Goal: Feedback & Contribution: Contribute content

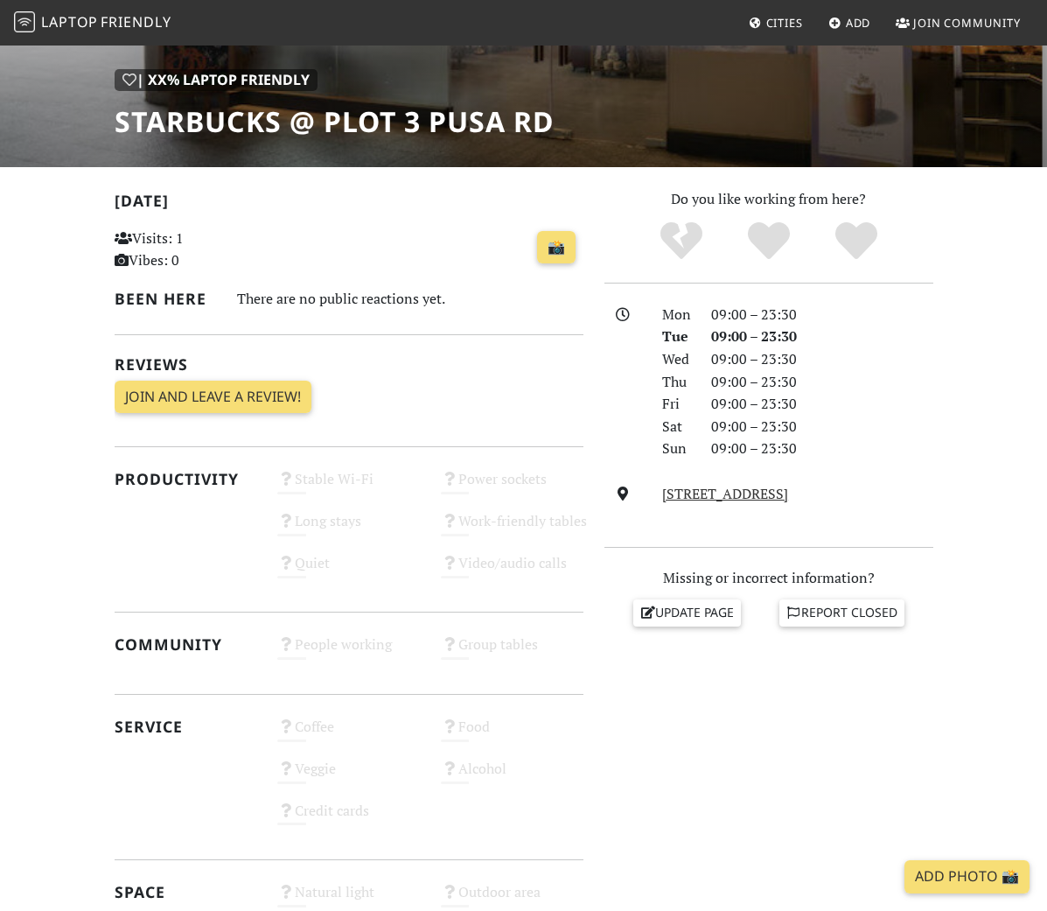
scroll to position [316, 0]
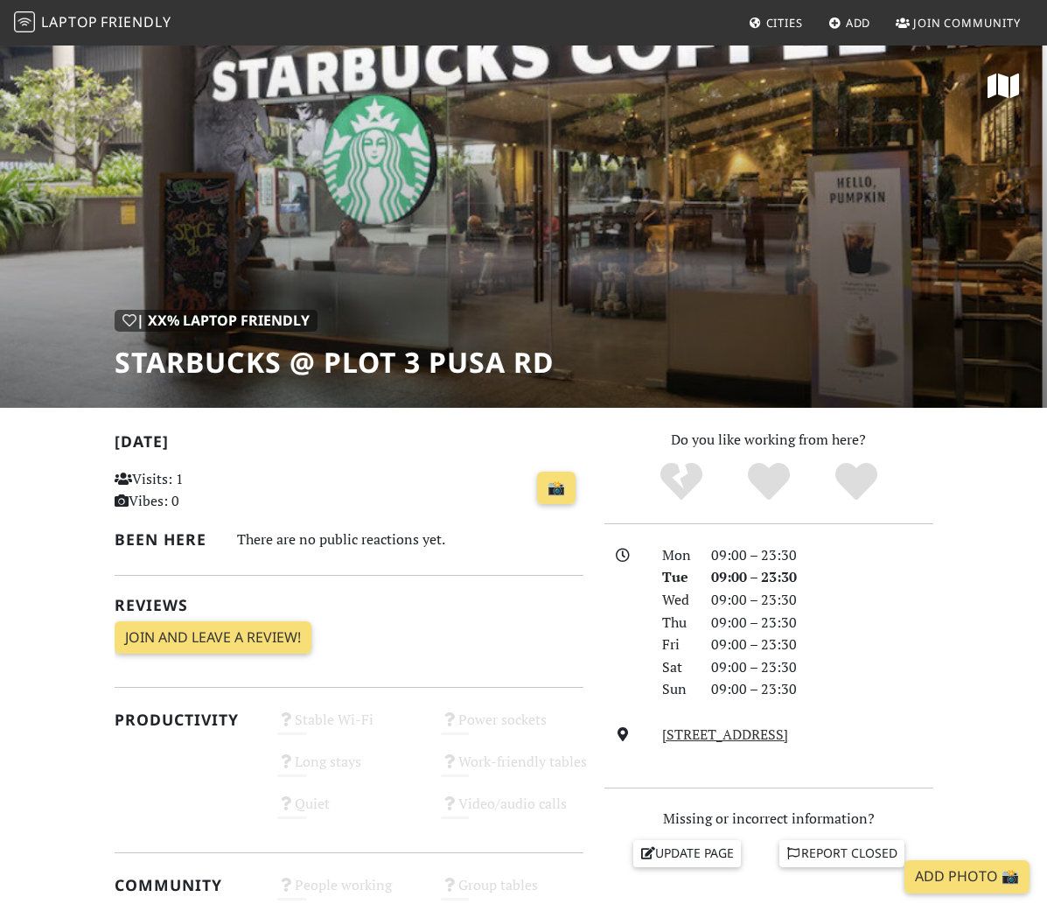
click at [81, 15] on span "Laptop" at bounding box center [69, 21] width 57 height 19
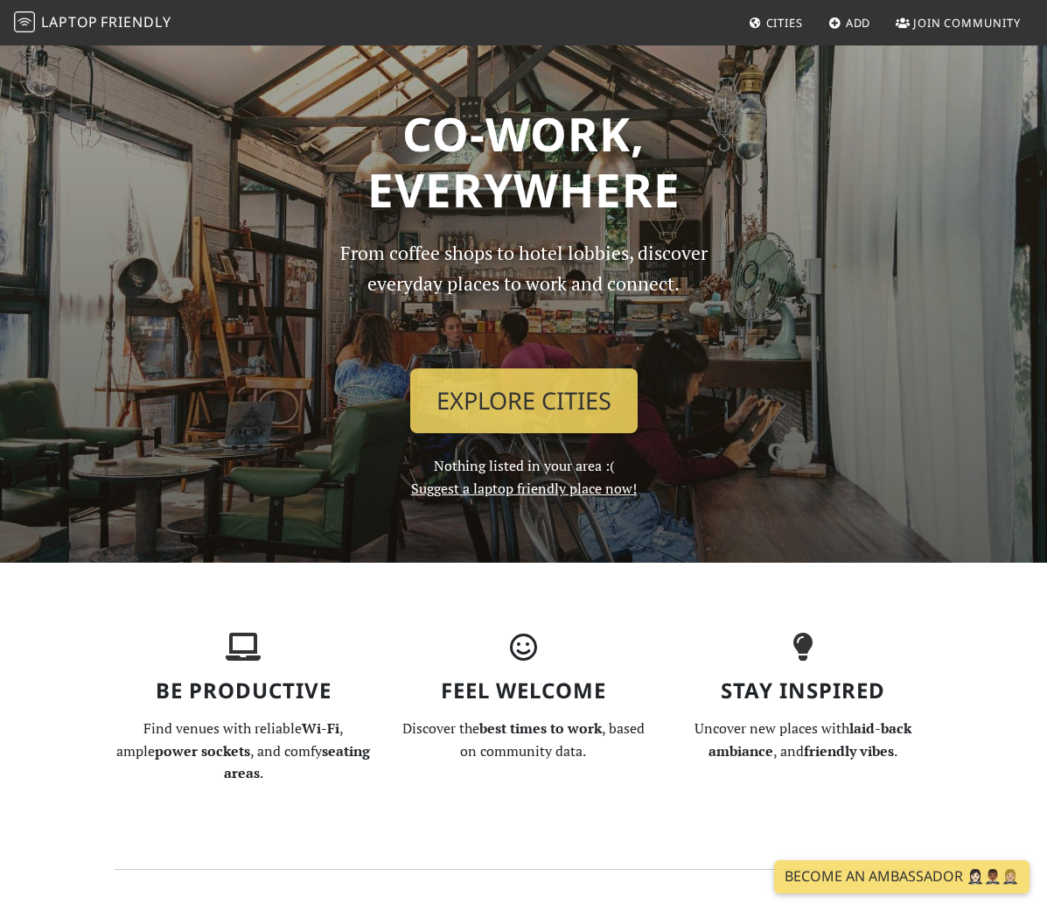
click at [574, 494] on link "Suggest a laptop friendly place now!" at bounding box center [524, 487] width 226 height 19
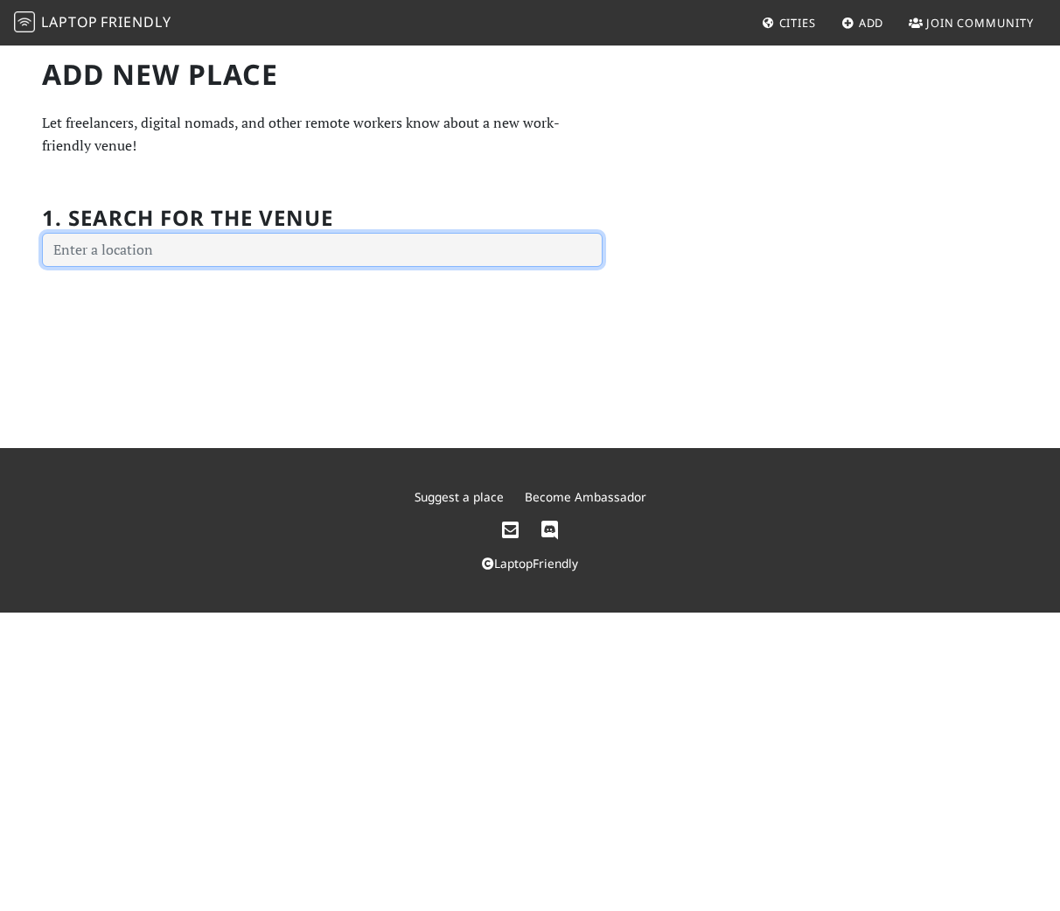
click at [361, 248] on input "text" at bounding box center [322, 250] width 561 height 35
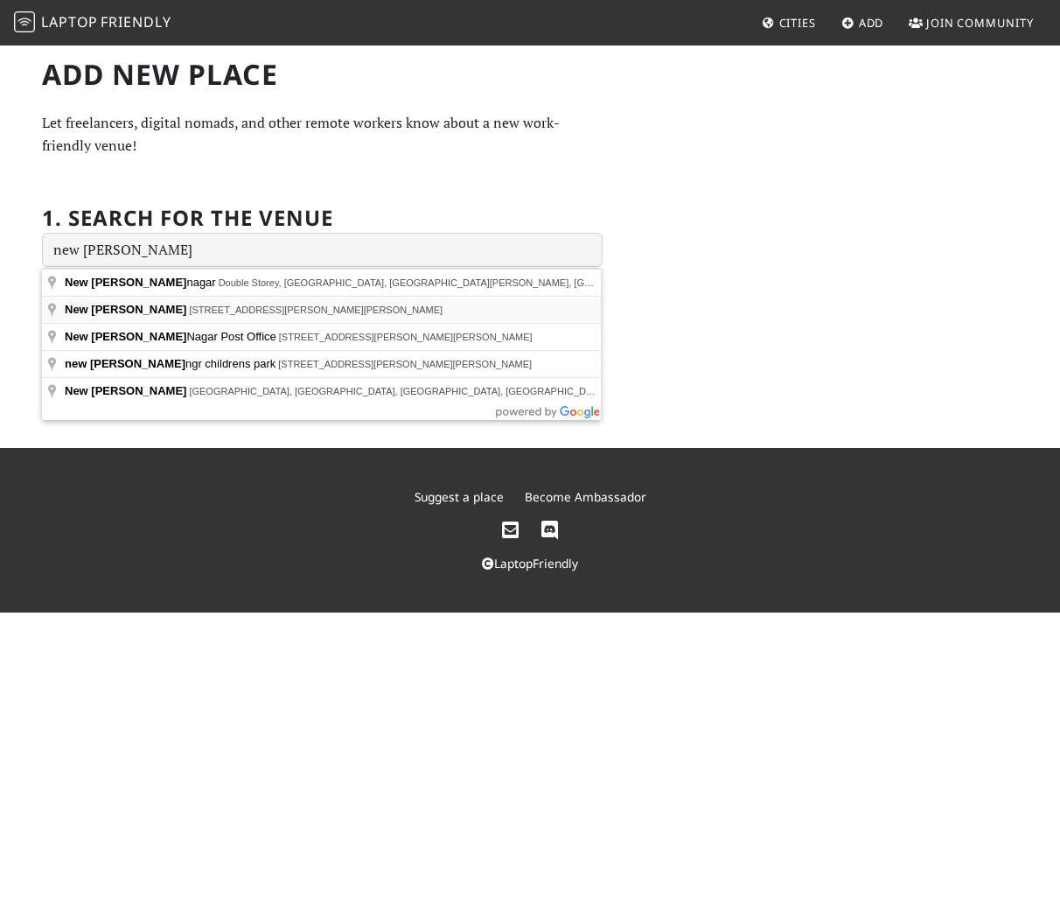
type input "New rajinder, R-Block, Pocket J, Rajender Nagar Part 2, New Rajinder Nagar, New…"
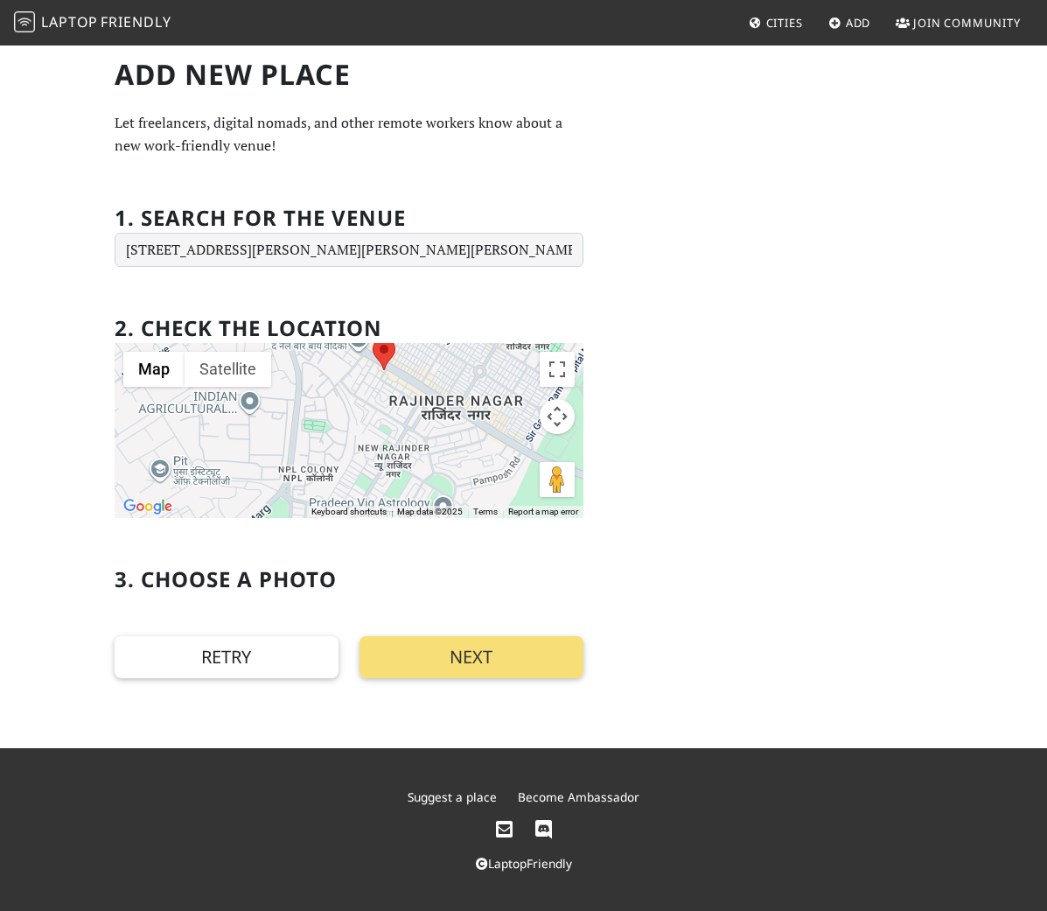
drag, startPoint x: 329, startPoint y: 467, endPoint x: 366, endPoint y: 404, distance: 72.9
click at [366, 404] on div at bounding box center [349, 430] width 469 height 175
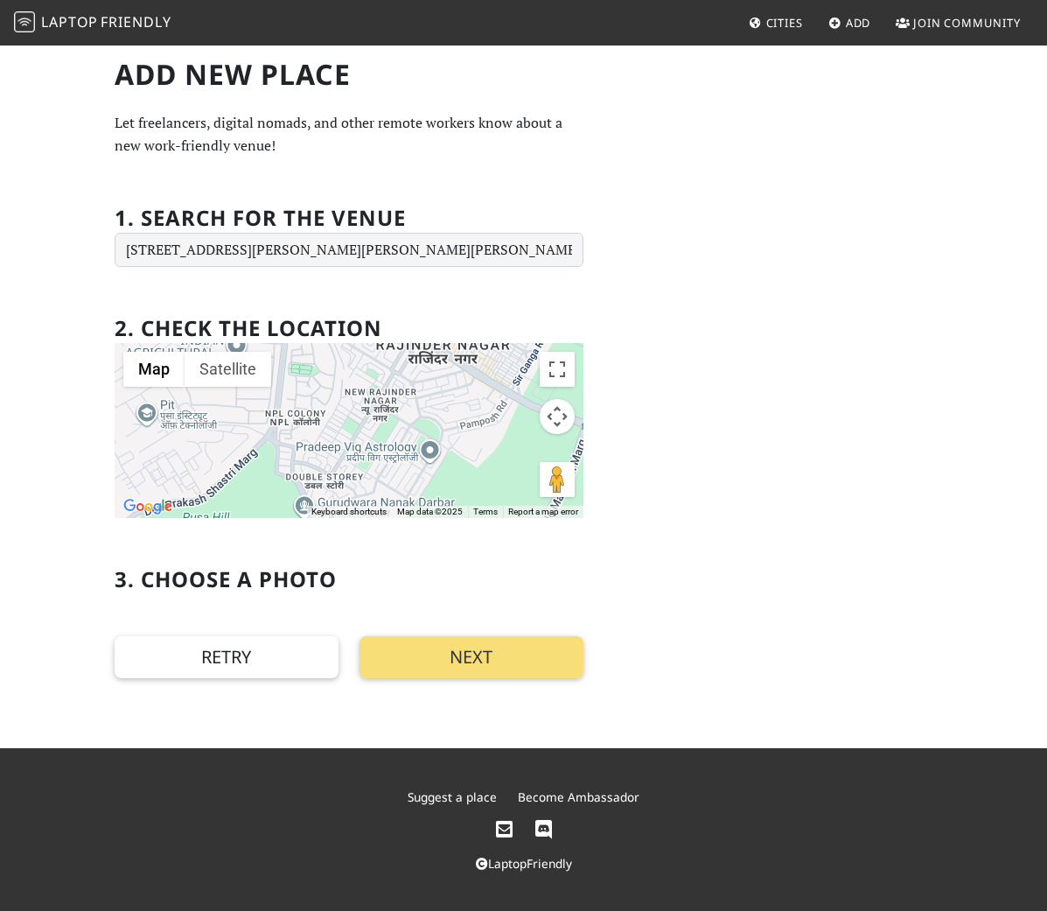
drag, startPoint x: 375, startPoint y: 454, endPoint x: 363, endPoint y: 395, distance: 60.7
click at [363, 395] on div at bounding box center [349, 430] width 469 height 175
click at [368, 433] on div at bounding box center [349, 430] width 469 height 175
click at [417, 656] on button "Next" at bounding box center [472, 657] width 224 height 42
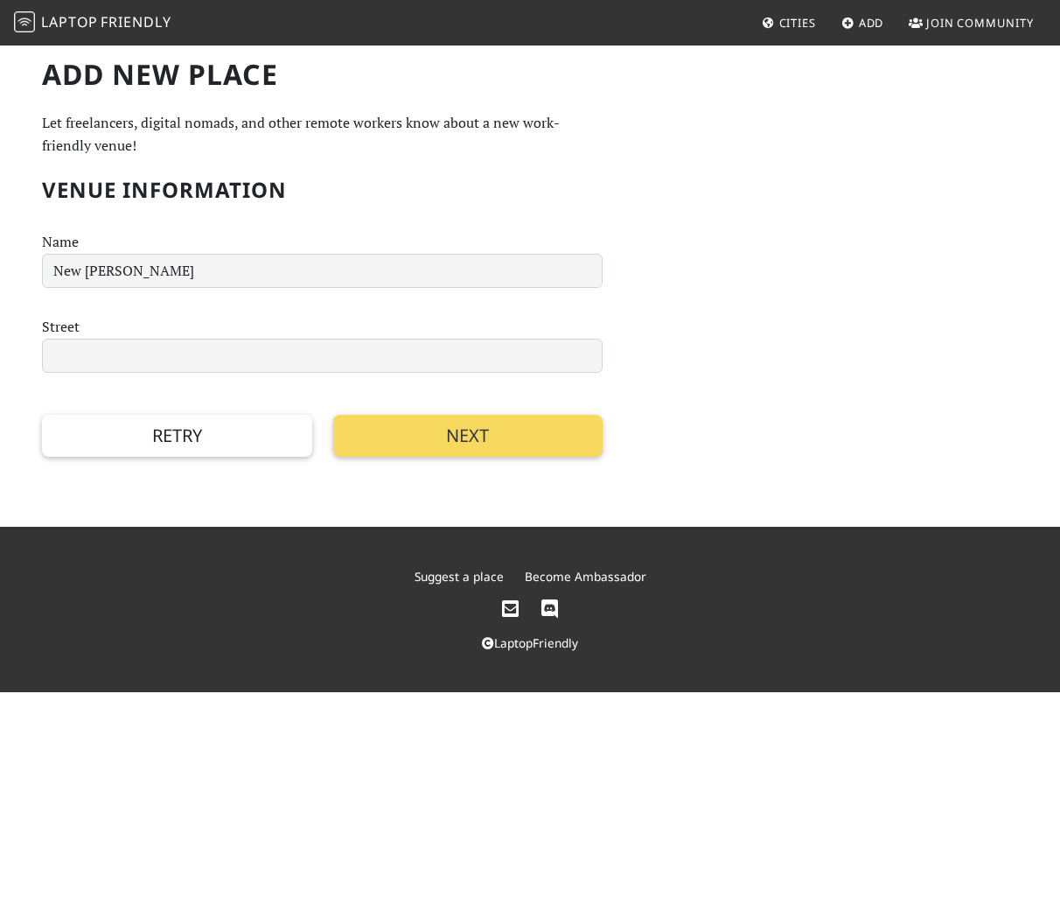
click at [442, 436] on button "Next" at bounding box center [468, 436] width 270 height 42
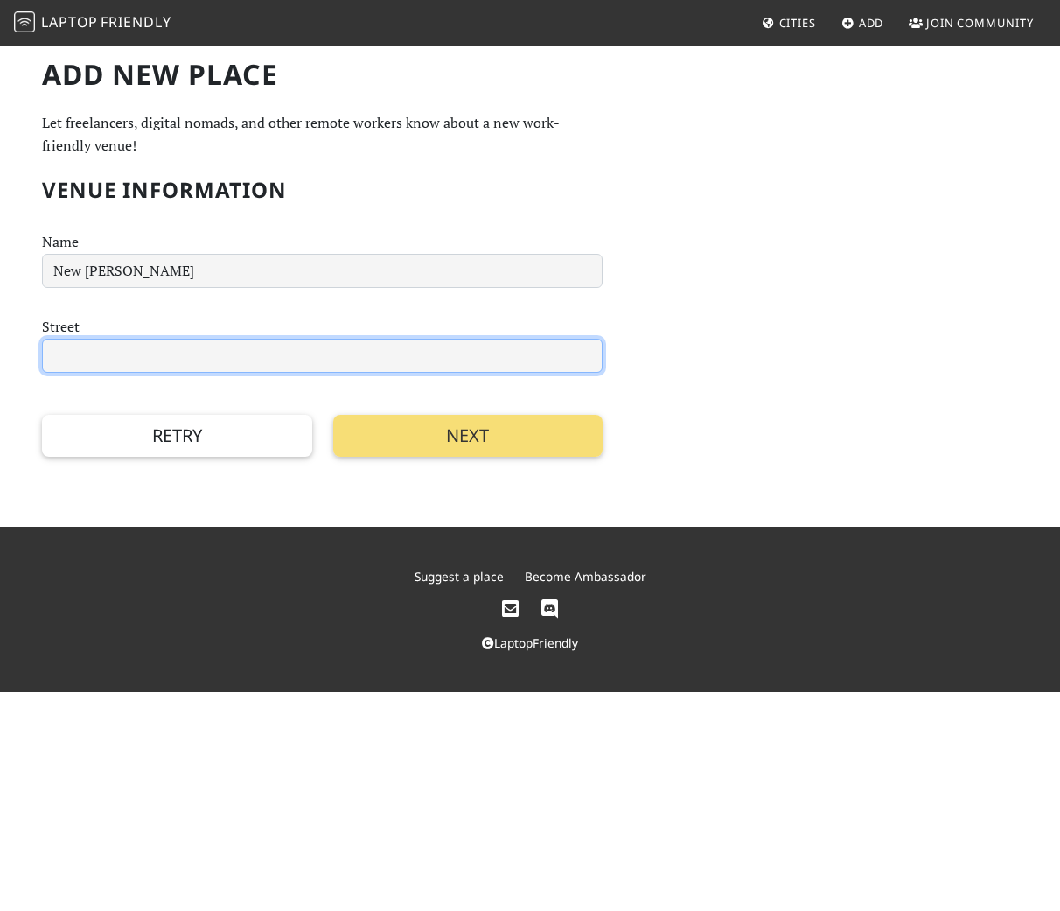
click at [307, 360] on input "text" at bounding box center [322, 356] width 561 height 35
type input "r block"
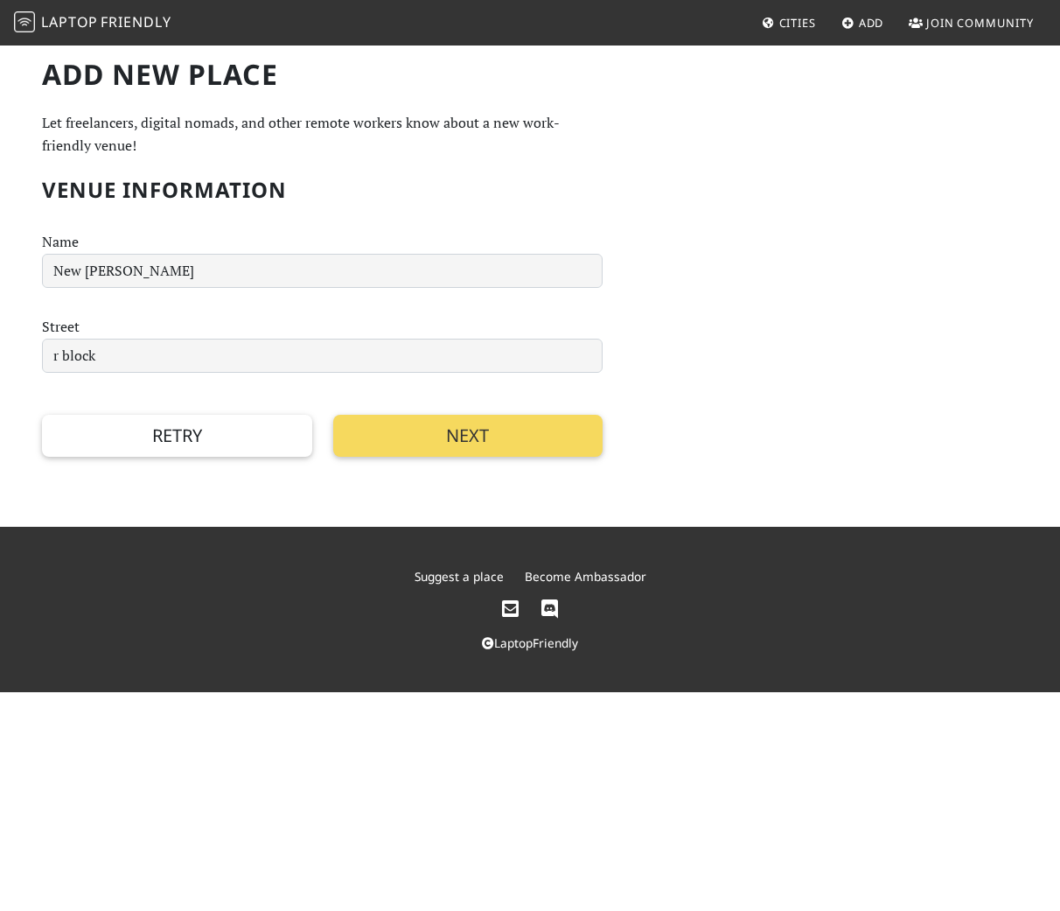
click at [418, 439] on button "Next" at bounding box center [468, 436] width 270 height 42
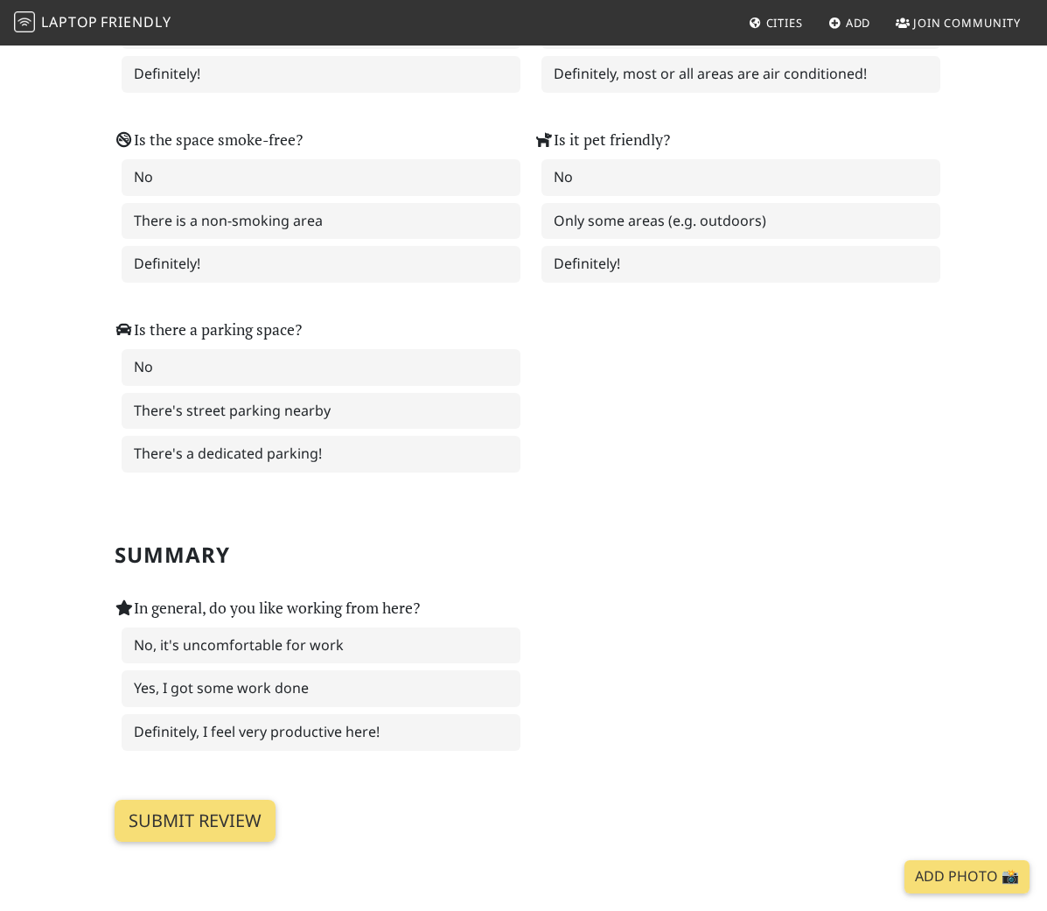
scroll to position [2464, 0]
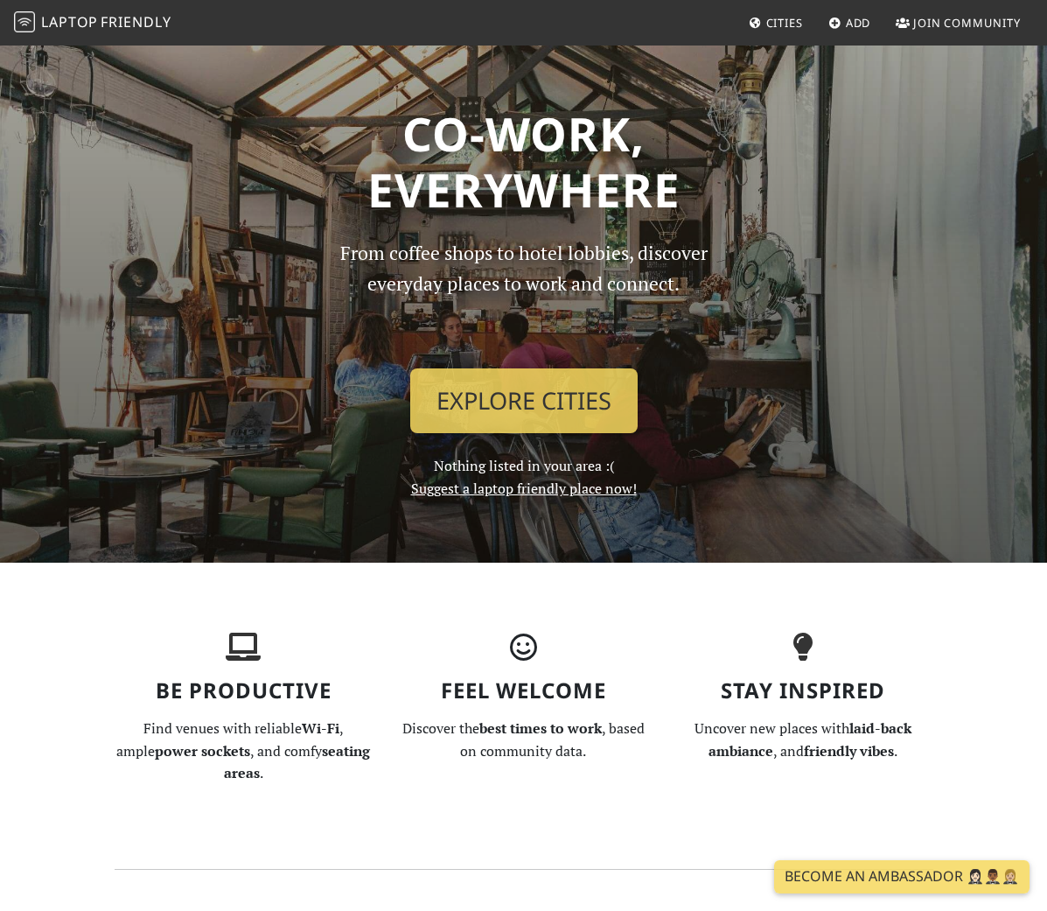
scroll to position [128, 0]
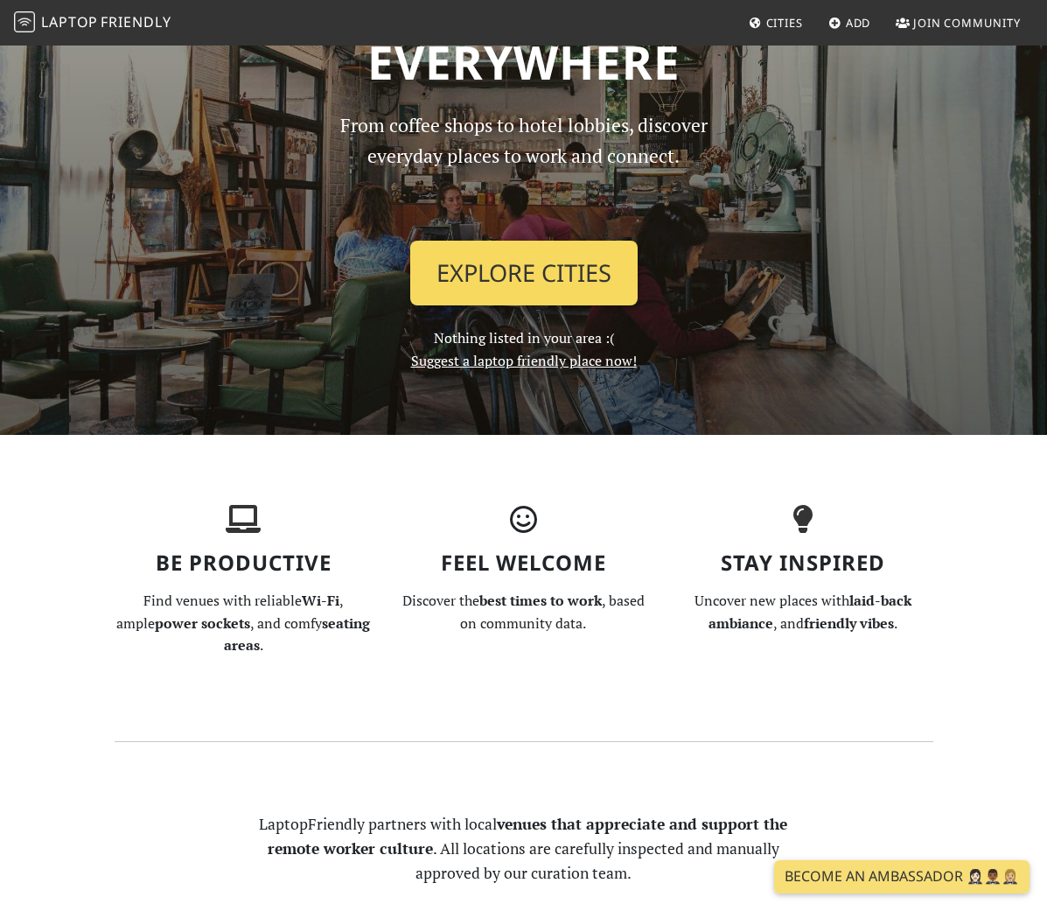
click at [595, 284] on link "Explore Cities" at bounding box center [523, 273] width 227 height 65
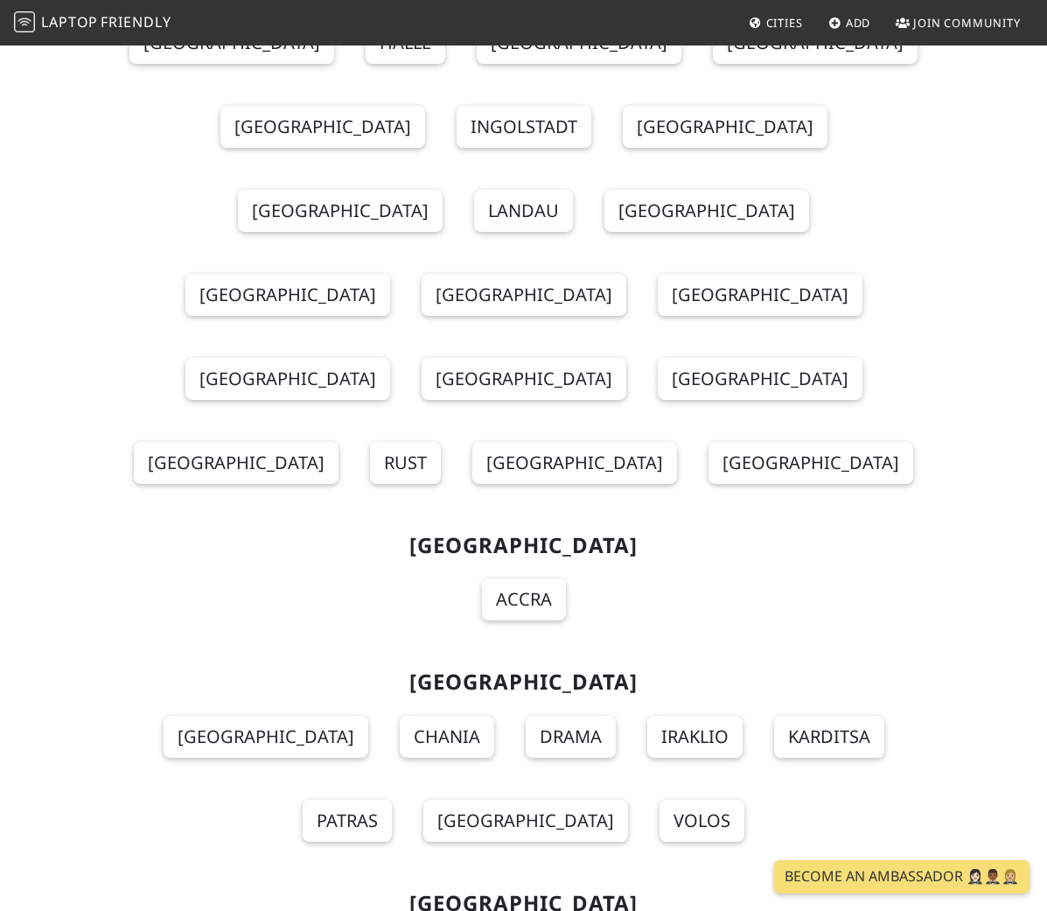
scroll to position [7275, 0]
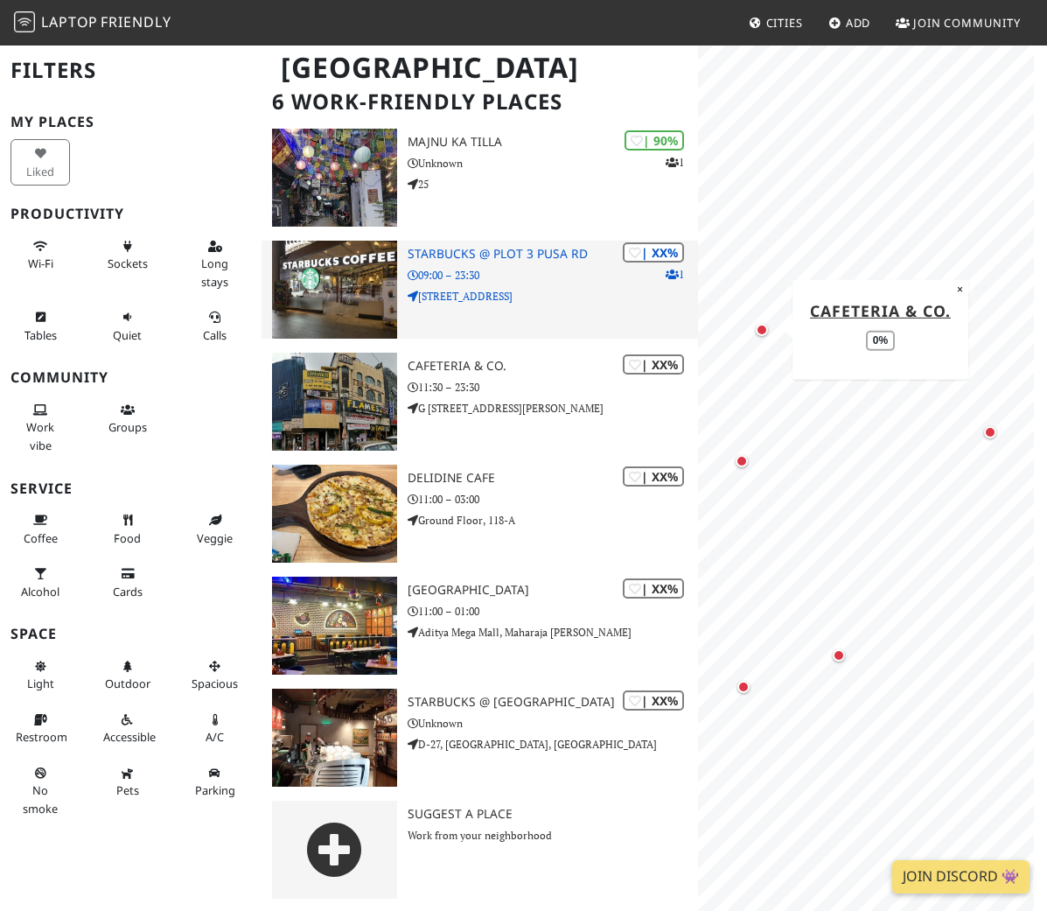
scroll to position [122, 0]
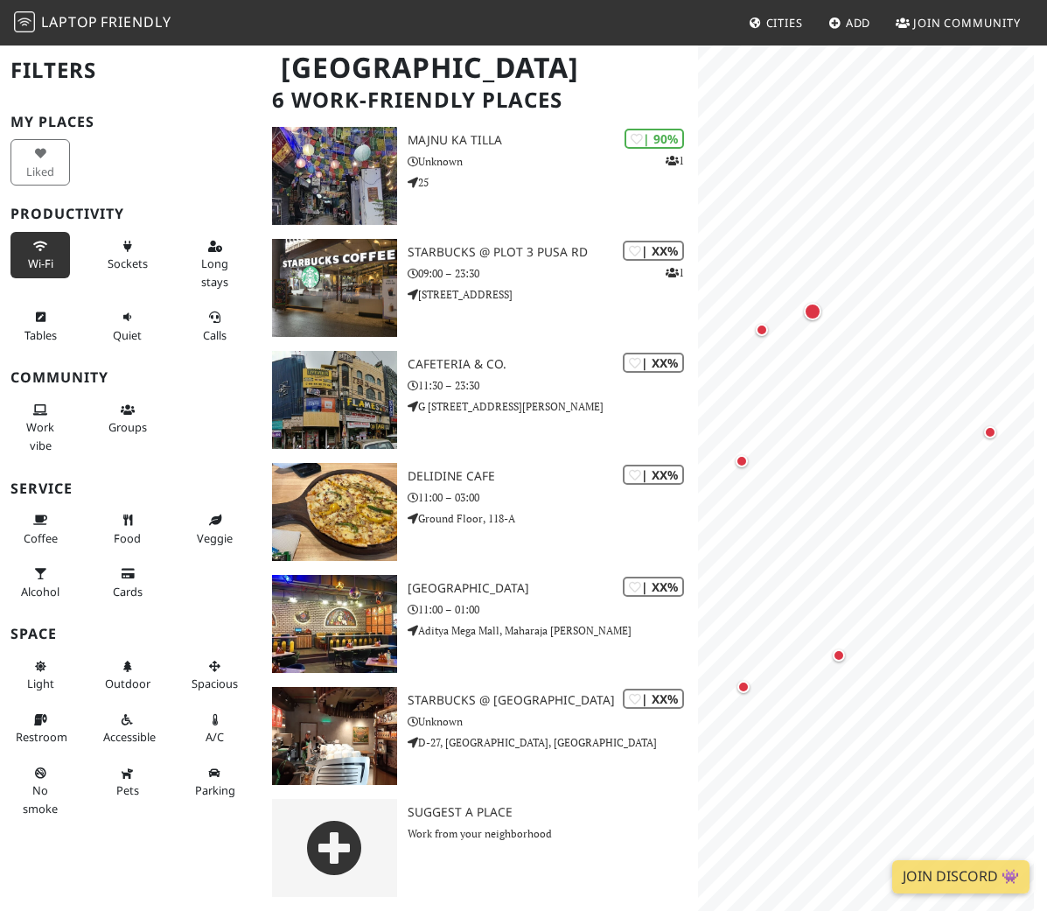
click at [28, 266] on span "Wi-Fi" at bounding box center [40, 263] width 25 height 16
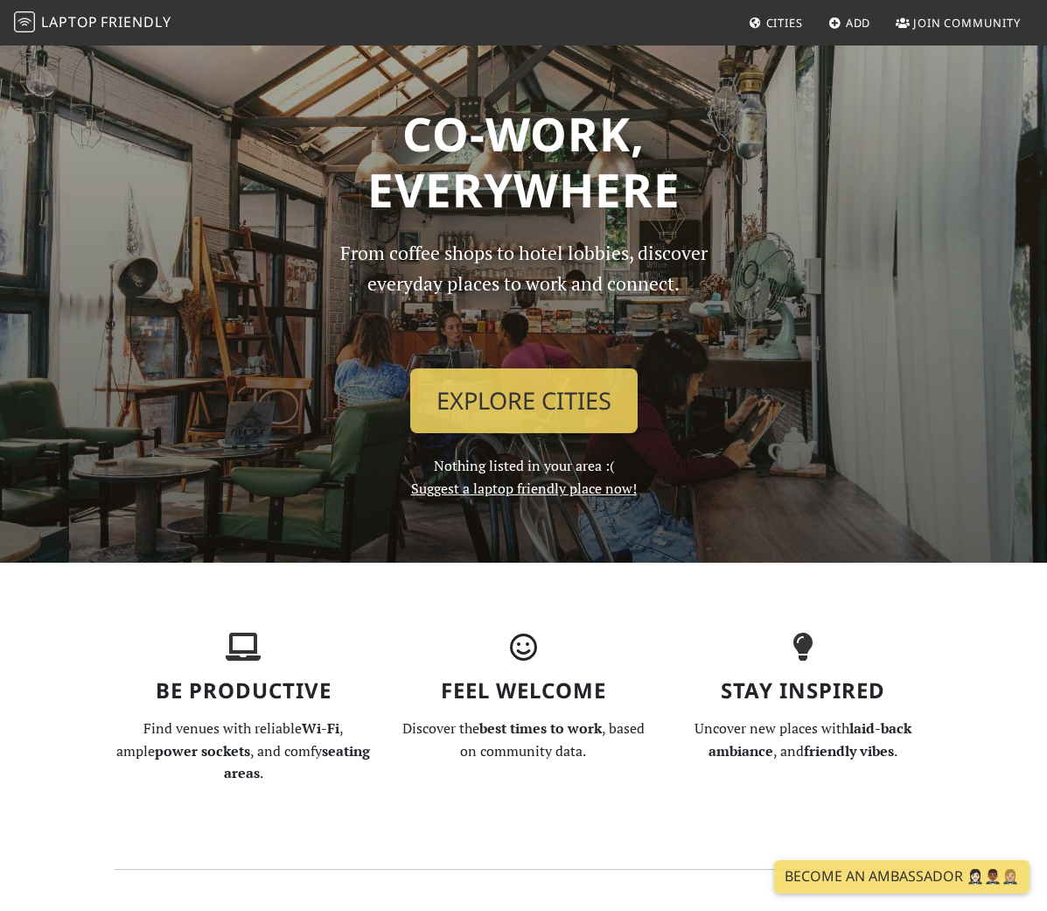
scroll to position [131, 0]
